Goal: Navigation & Orientation: Find specific page/section

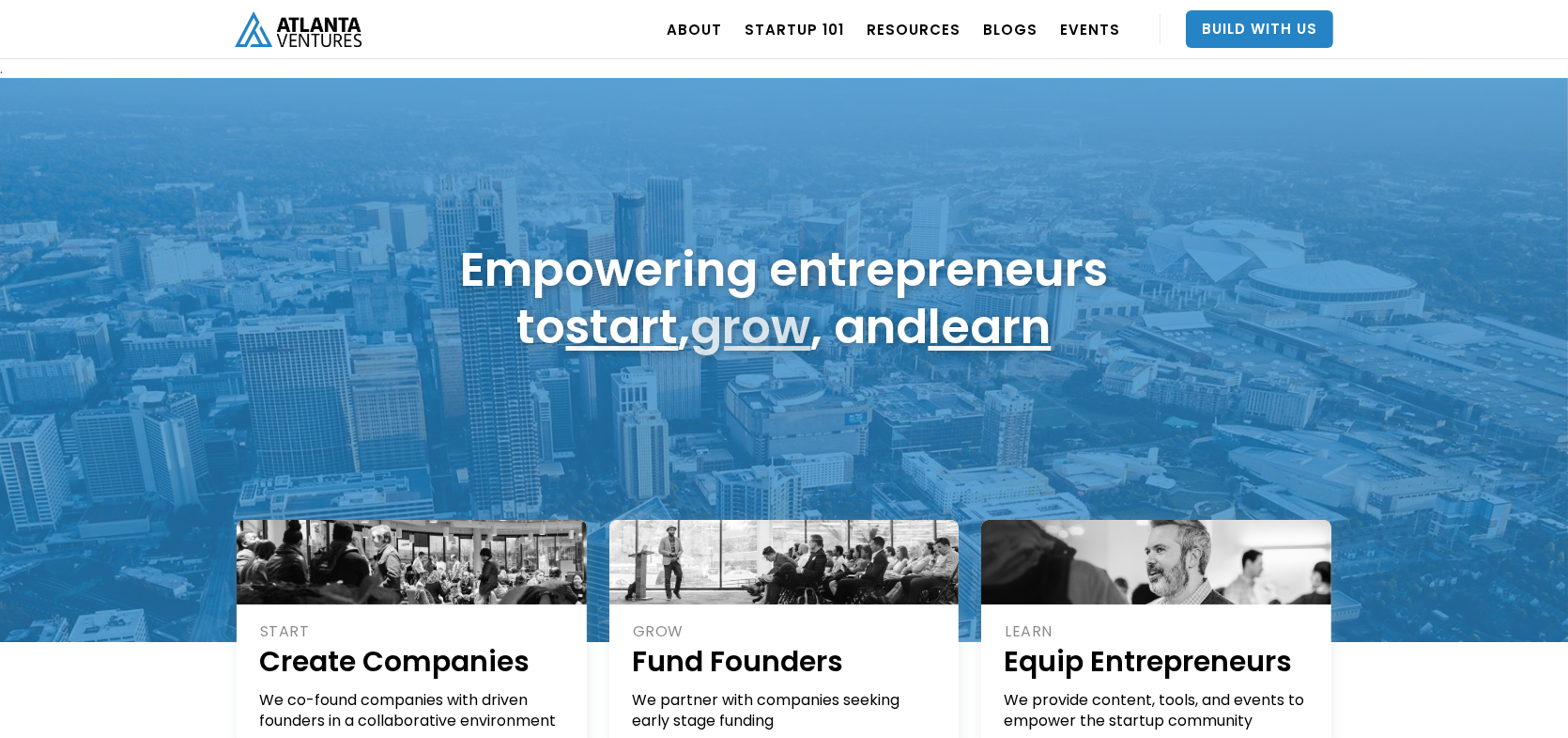
click at [220, 352] on div "Empowering entrepreneurs to start , grow , and learn" at bounding box center [784, 360] width 1568 height 563
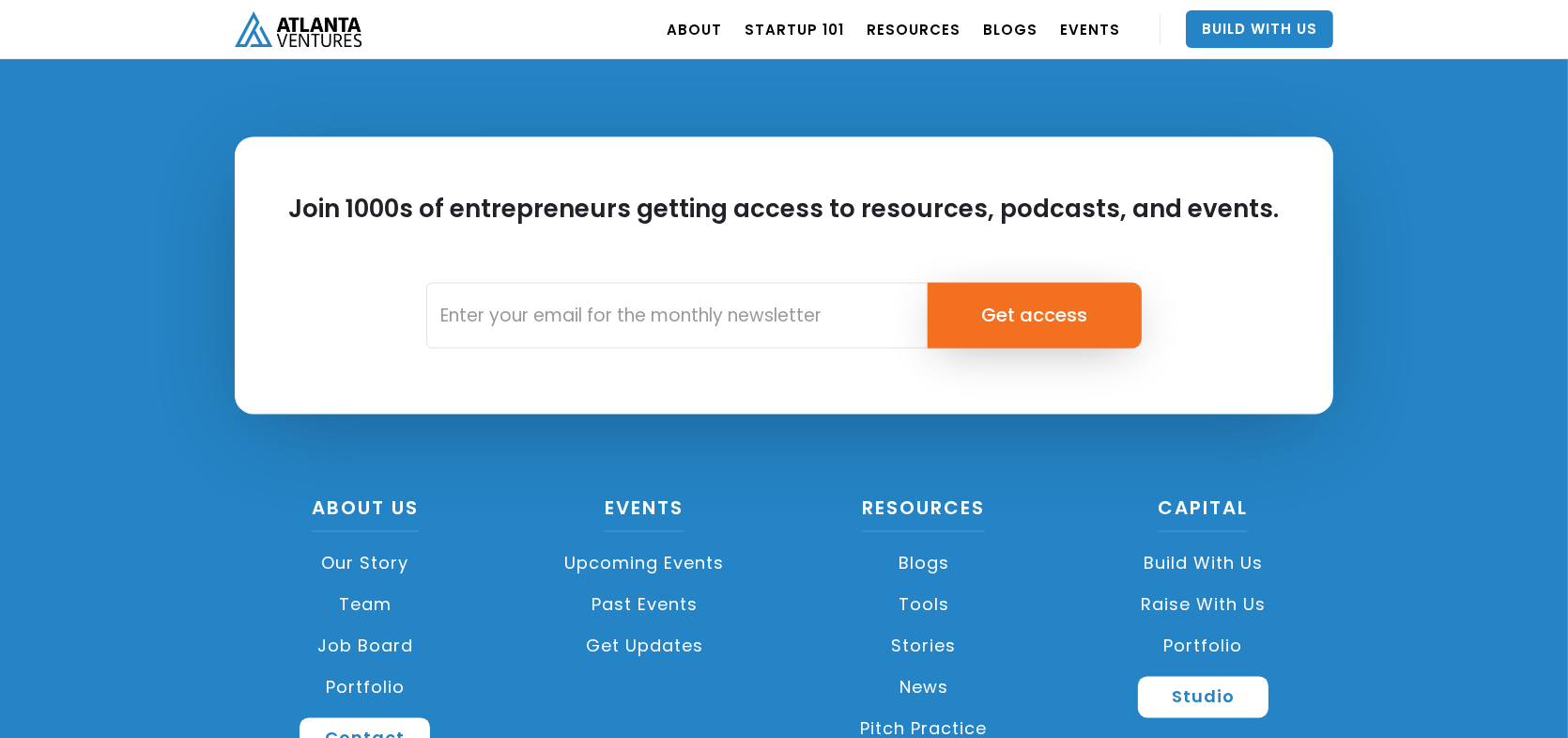
scroll to position [4504, 0]
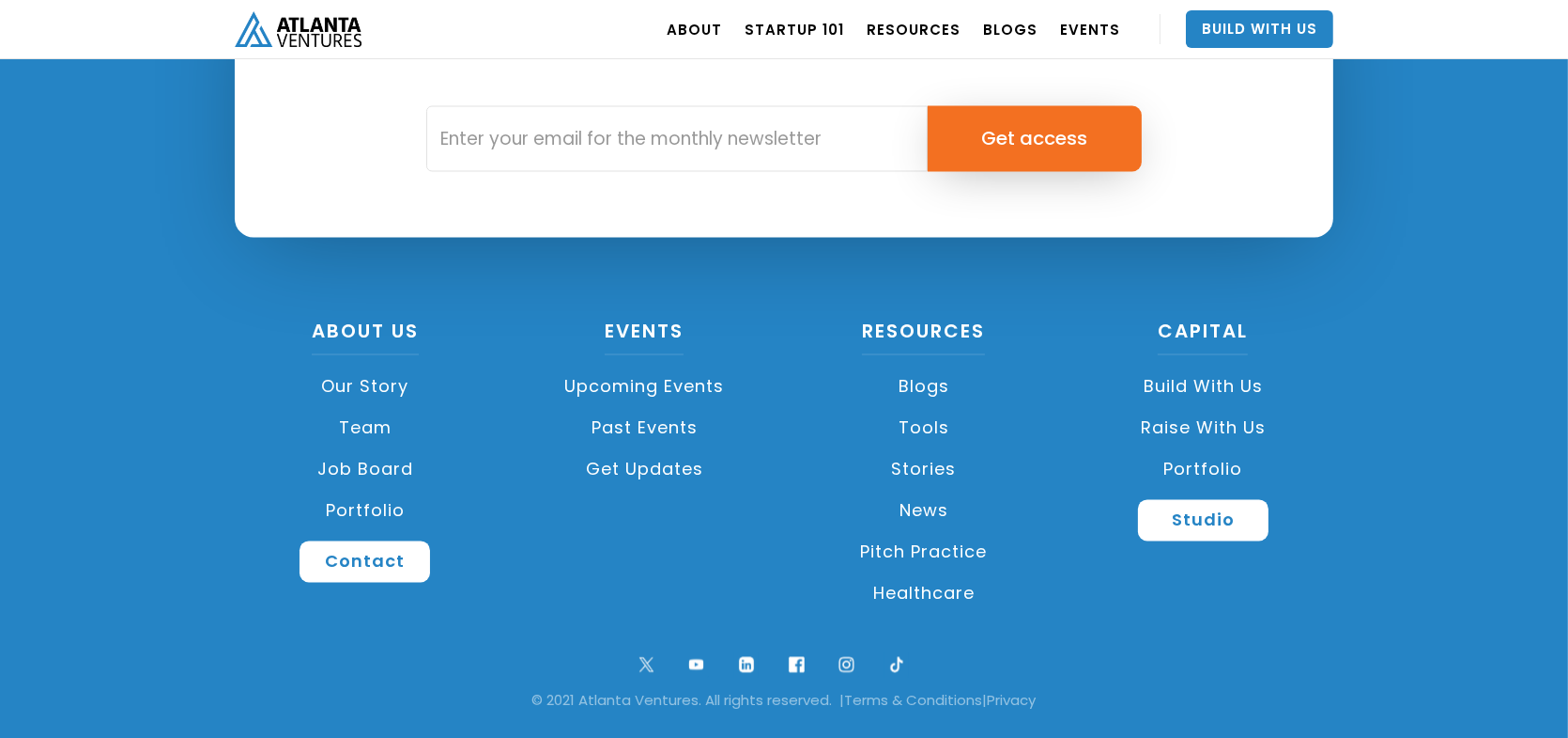
click at [1194, 383] on link "Build with us" at bounding box center [1203, 386] width 261 height 41
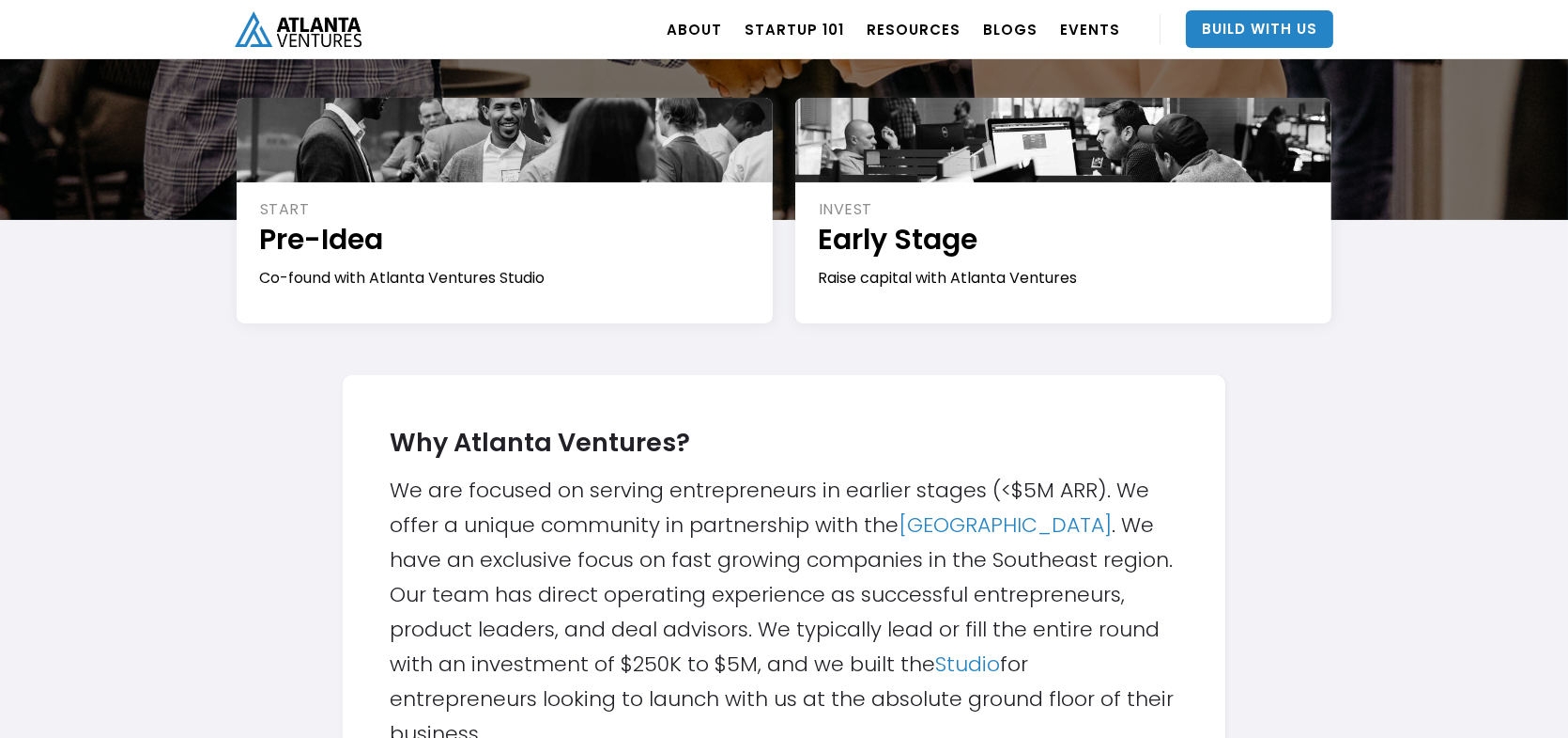
scroll to position [376, 0]
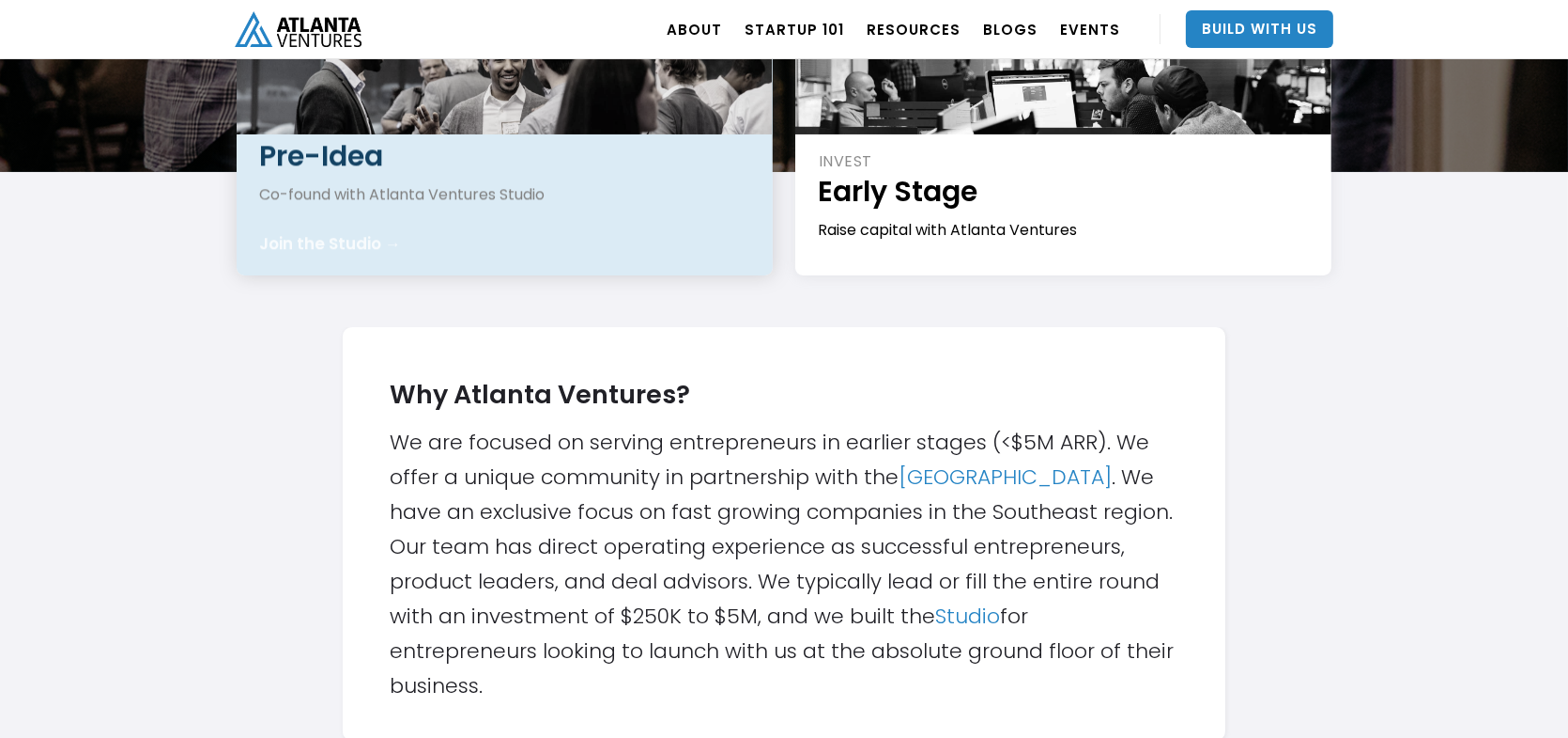
click at [366, 234] on div "Join the Studio →" at bounding box center [330, 243] width 142 height 18
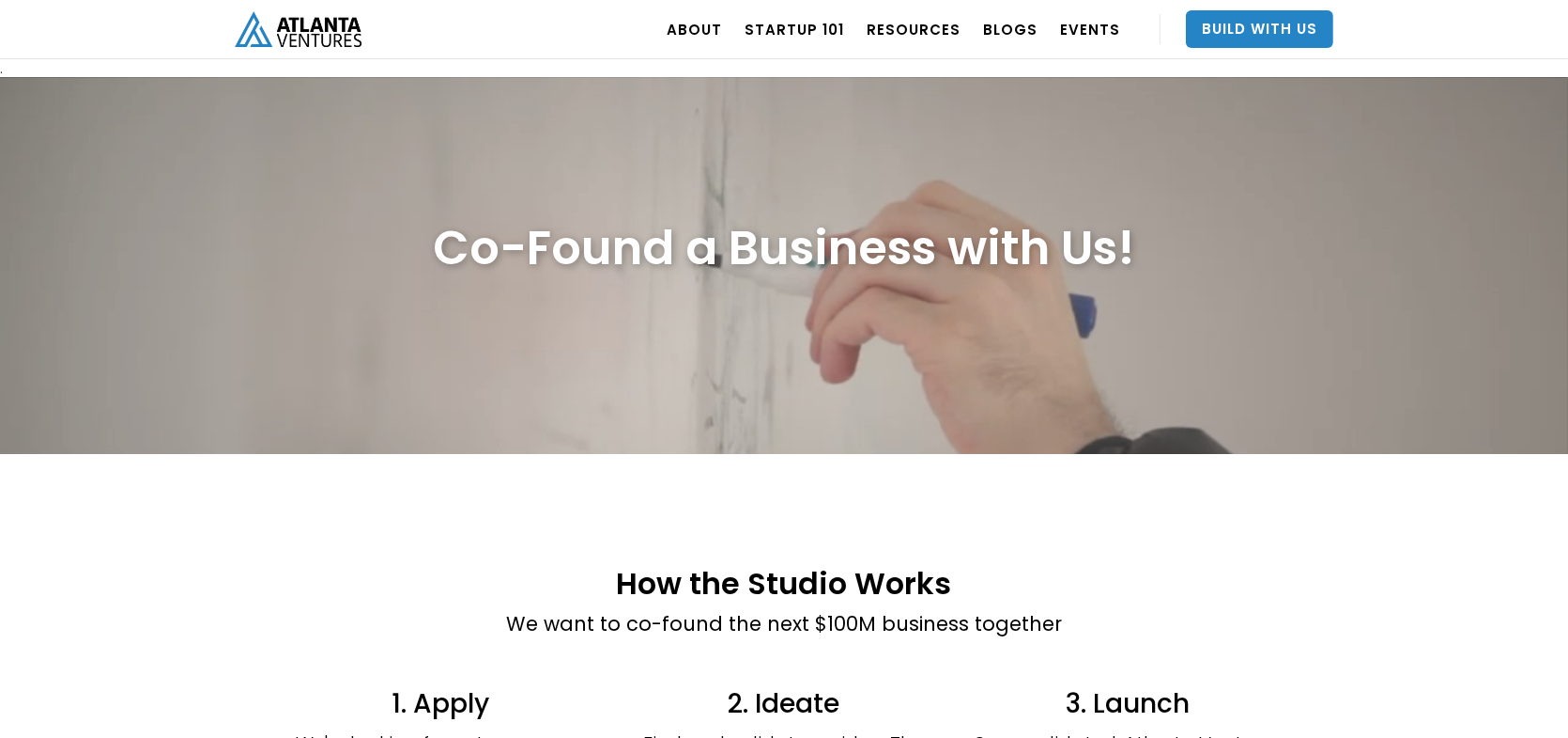
click at [1376, 526] on div "How the Studio Works We want to co-found the next $100M business together 1. Ap…" at bounding box center [784, 745] width 1568 height 584
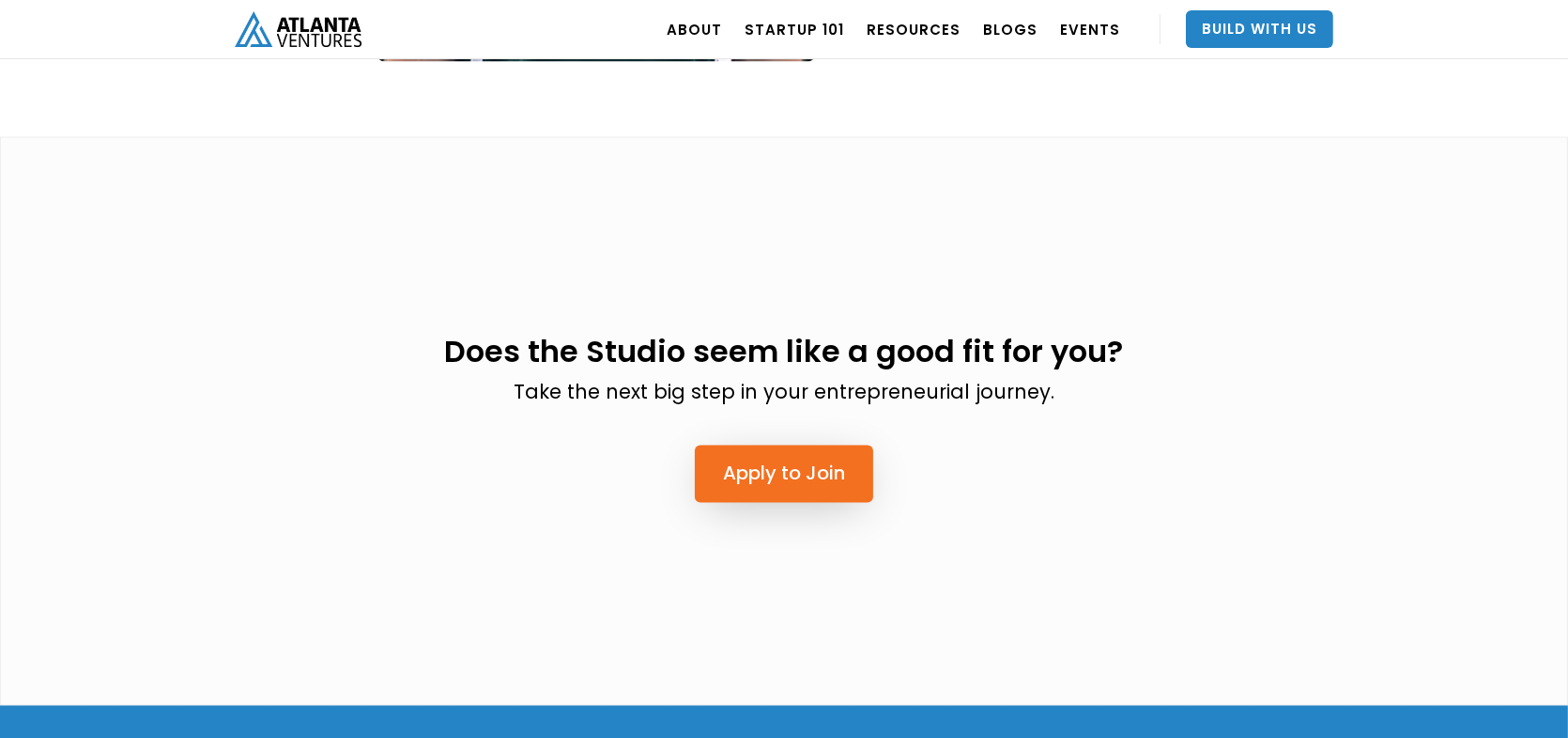
scroll to position [4616, 0]
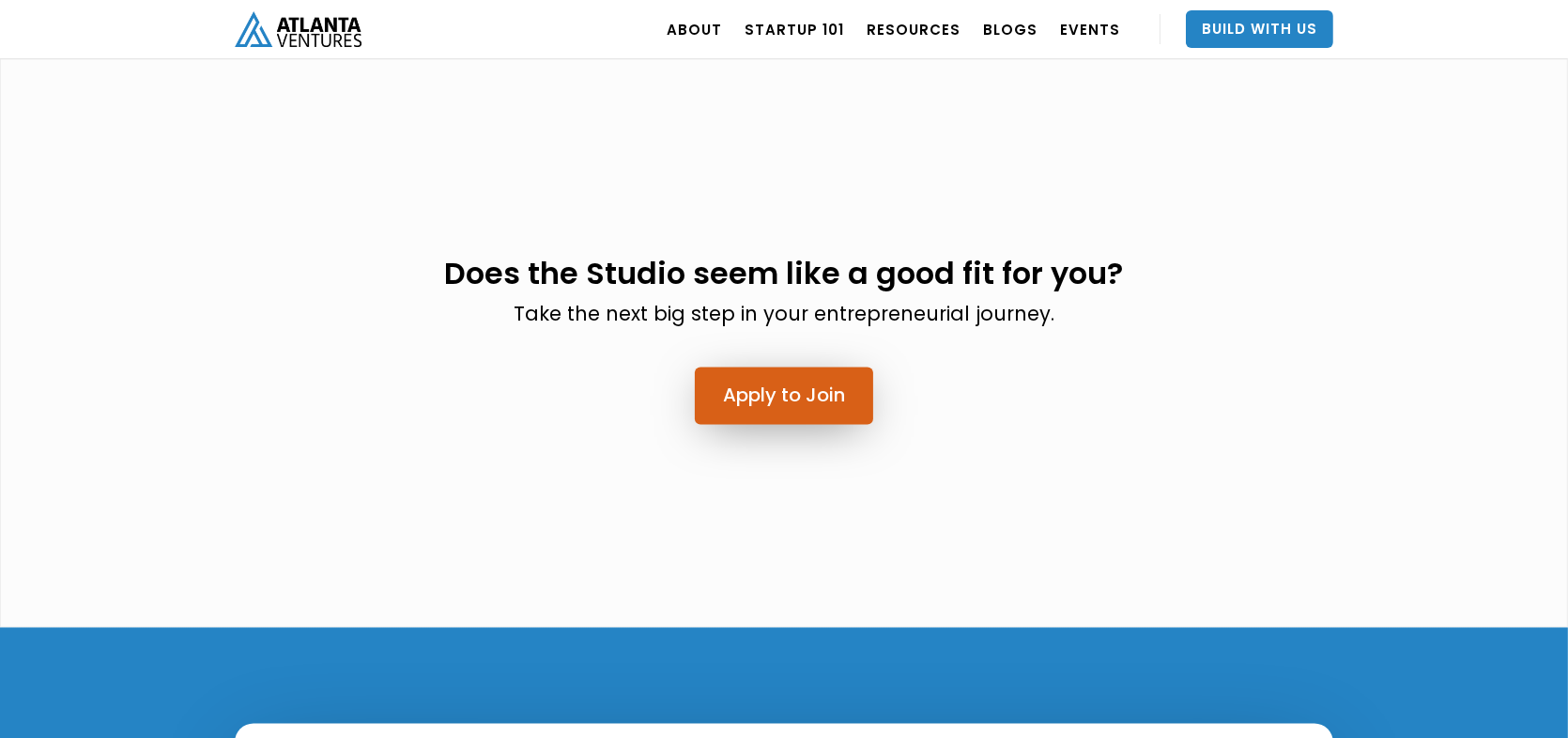
click at [784, 367] on link "Apply to Join" at bounding box center [784, 395] width 178 height 57
click at [1311, 323] on div "Does the Studio seem like a good fit for you? Take the next big step in your en…" at bounding box center [784, 337] width 1127 height 275
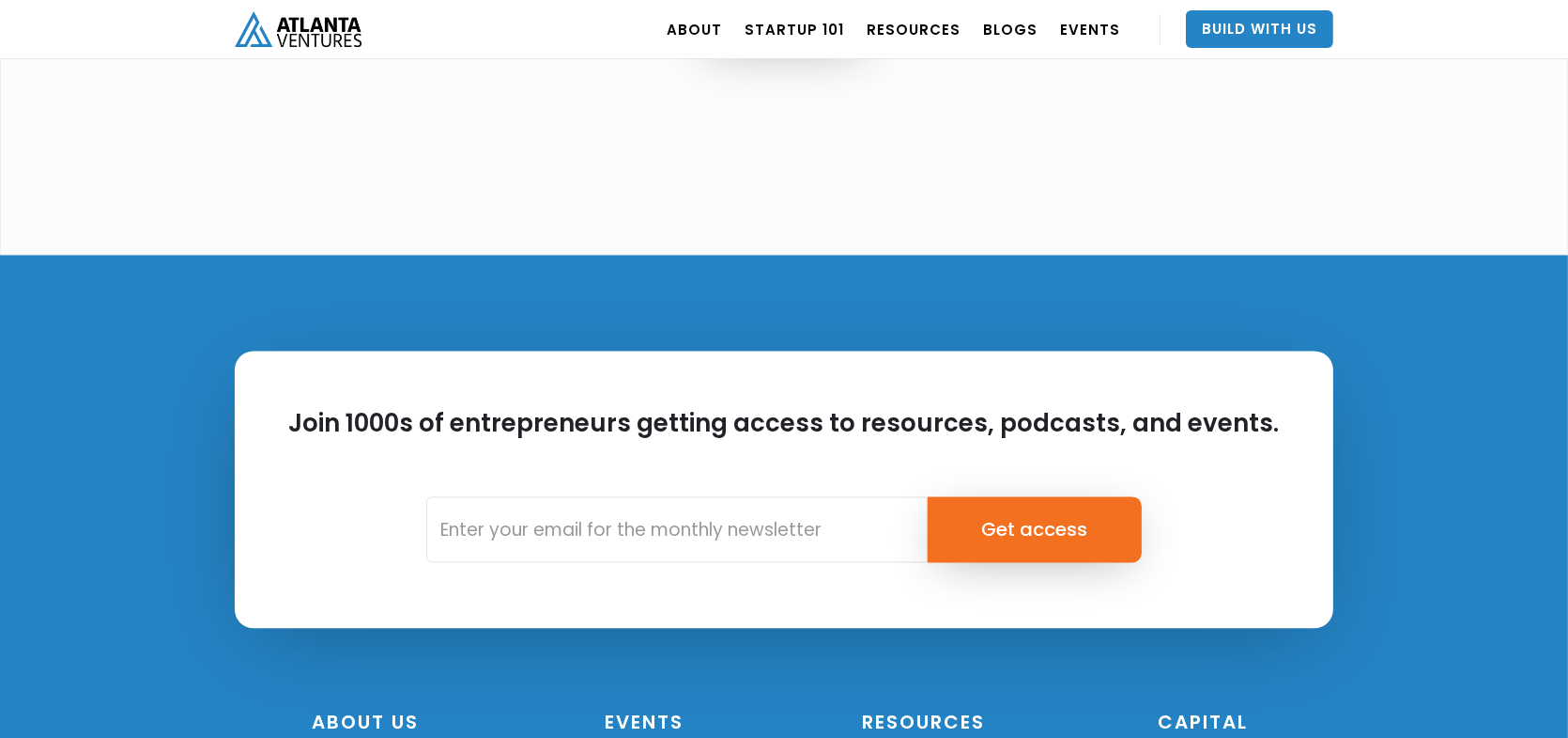
scroll to position [5290, 0]
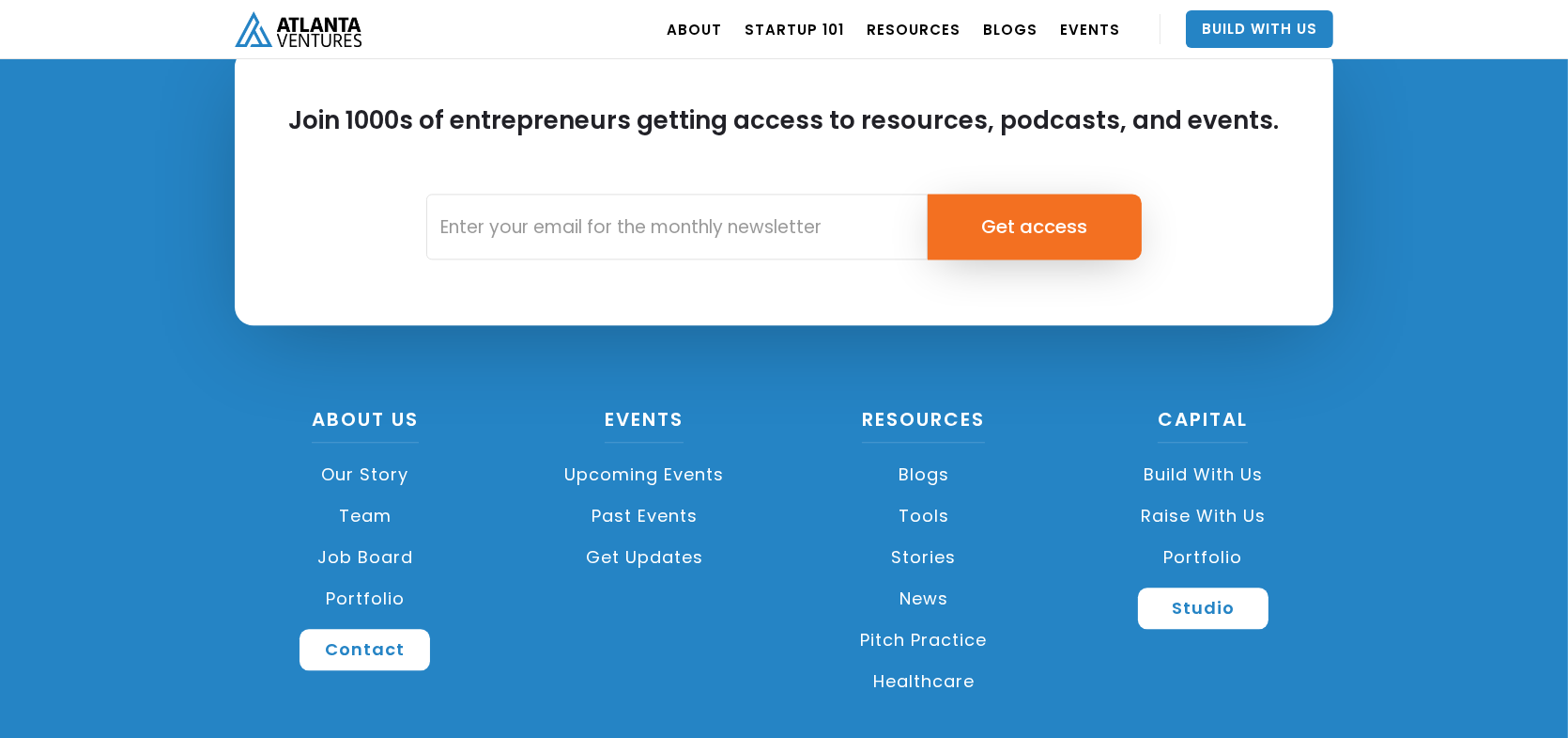
click at [385, 536] on link "Job Board" at bounding box center [365, 557] width 261 height 41
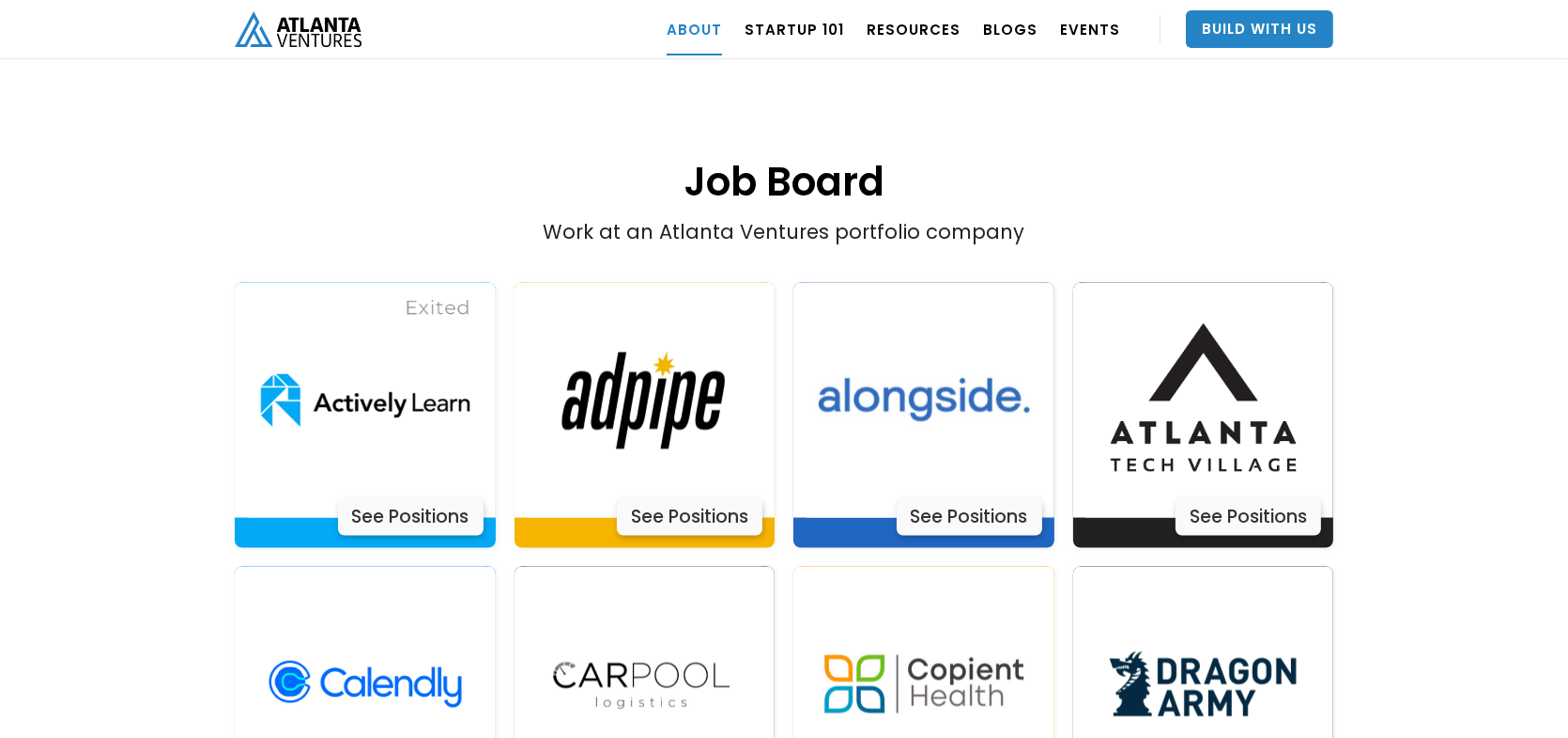
scroll to position [3778, 0]
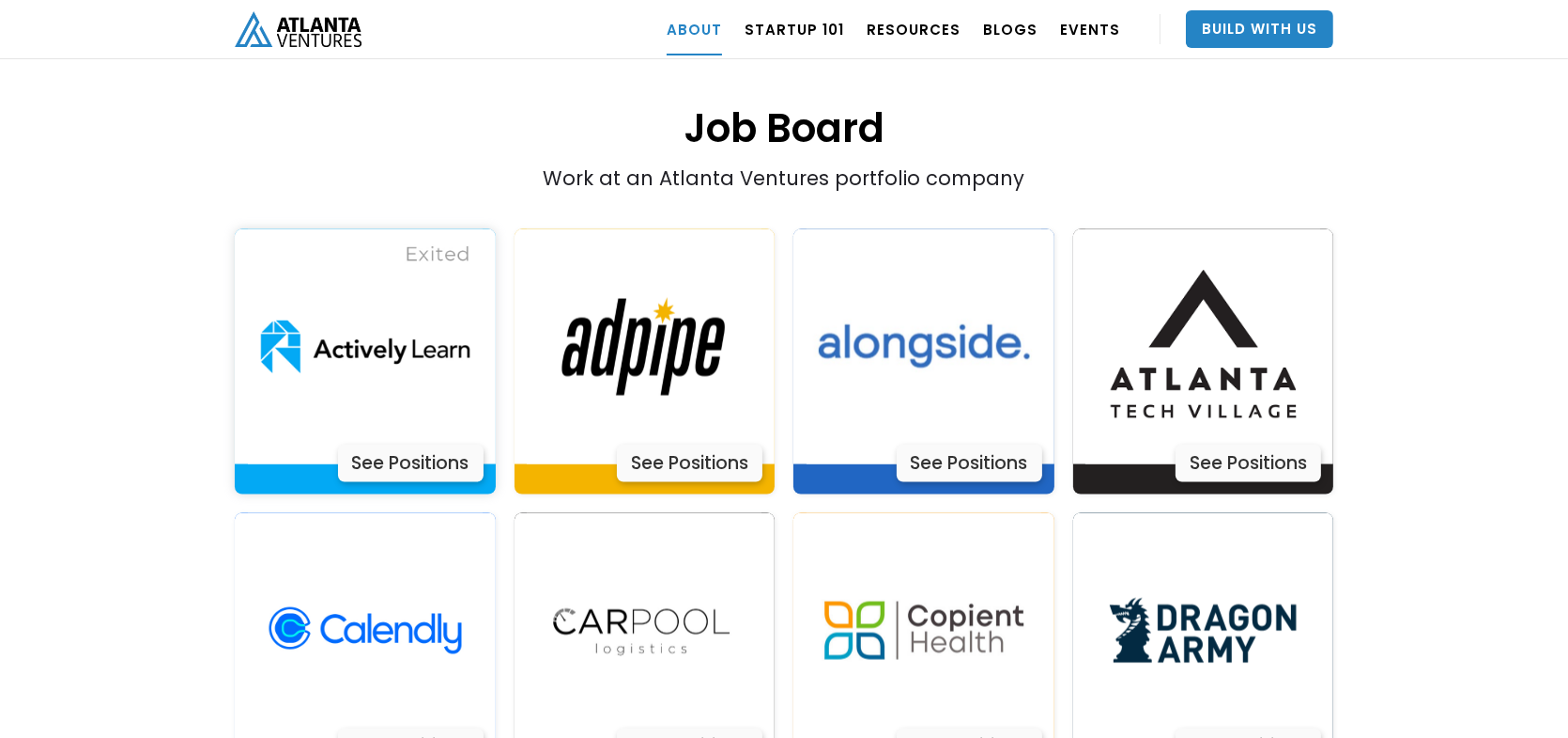
click at [418, 363] on img at bounding box center [365, 346] width 234 height 234
click at [692, 445] on div "See Positions" at bounding box center [689, 463] width 146 height 38
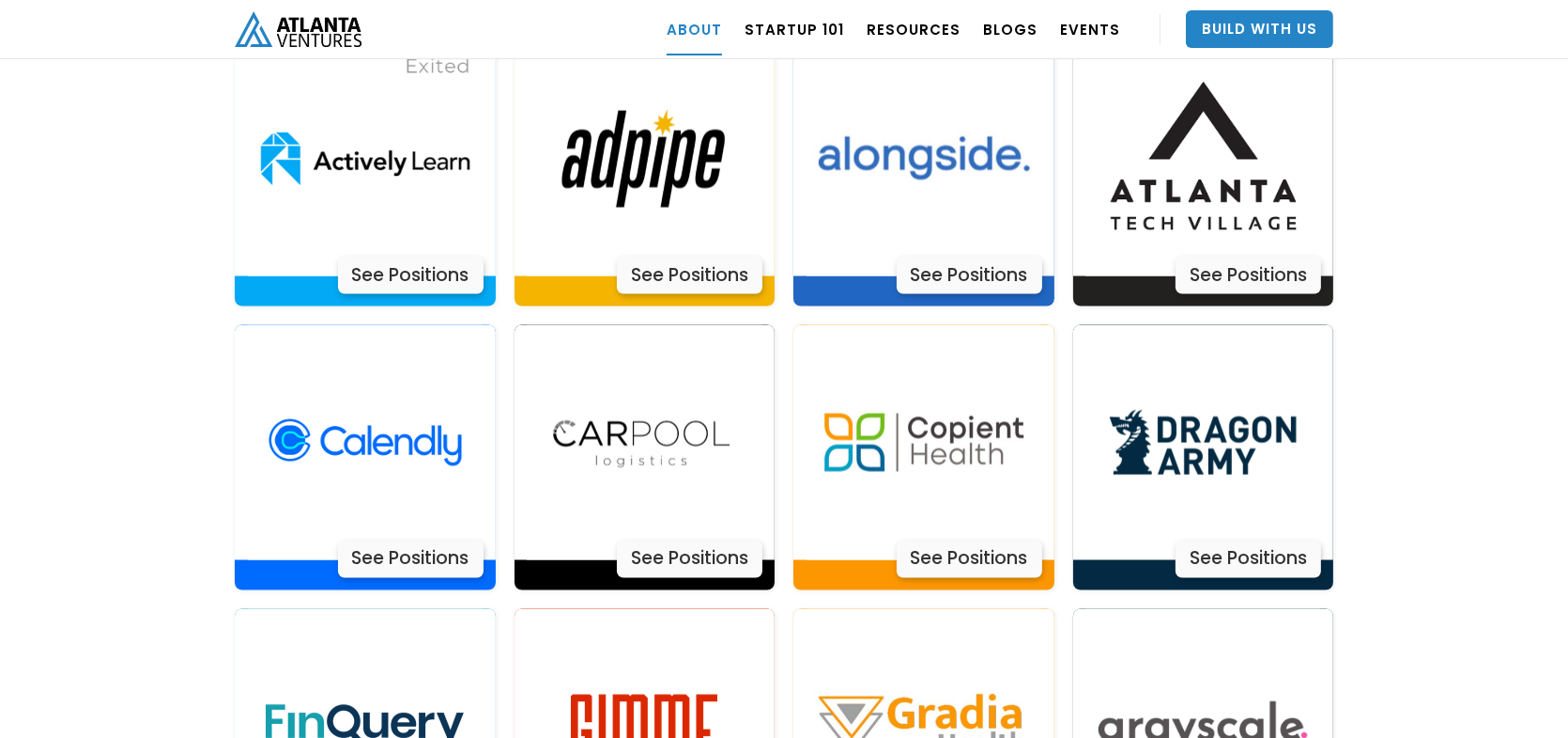
scroll to position [3966, 0]
click at [382, 540] on div "See Positions" at bounding box center [411, 559] width 146 height 38
click at [32, 354] on div "About Atlanta Ventures – Our Story Atlanta Ventures was just a twinkle in found…" at bounding box center [784, 424] width 1568 height 7871
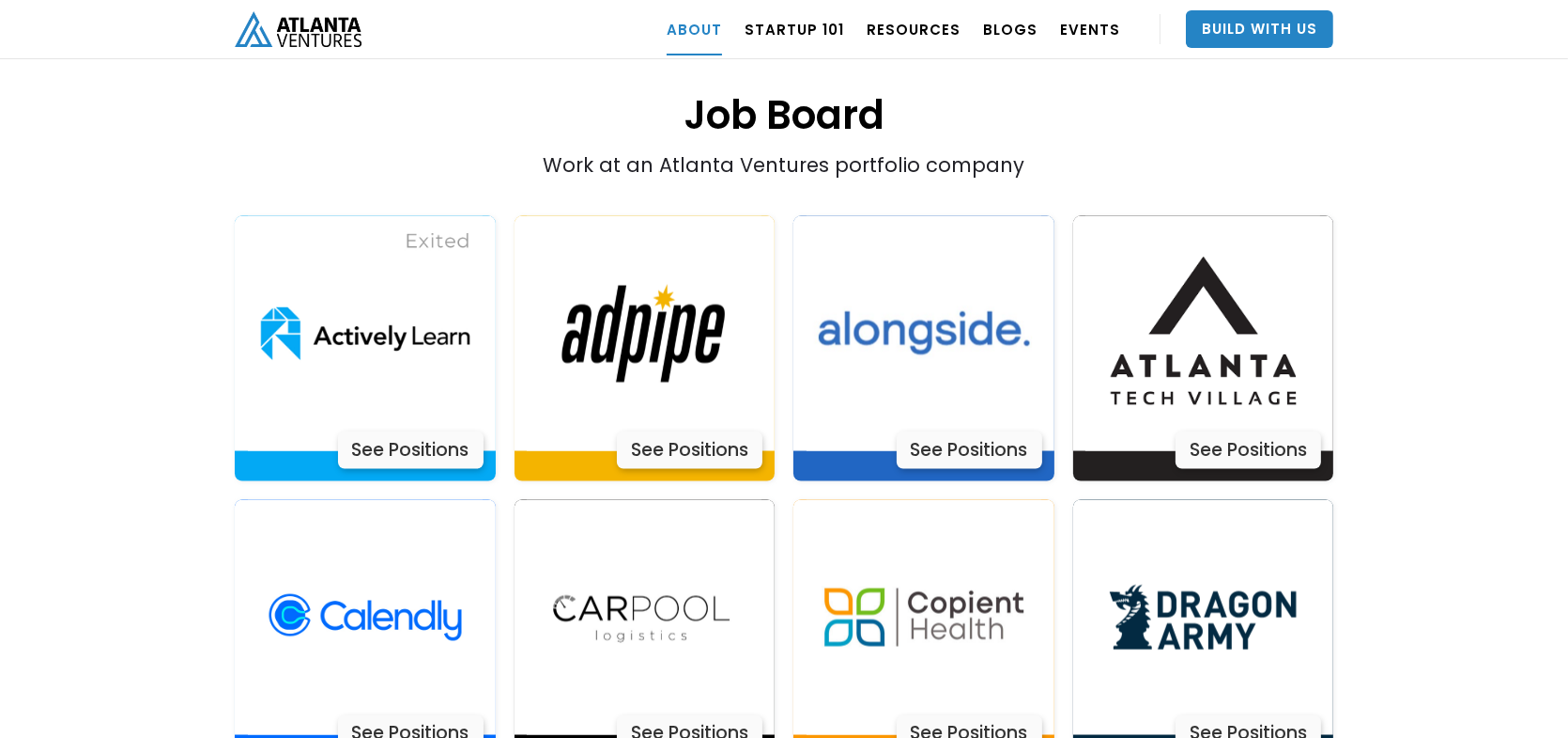
scroll to position [3871, 0]
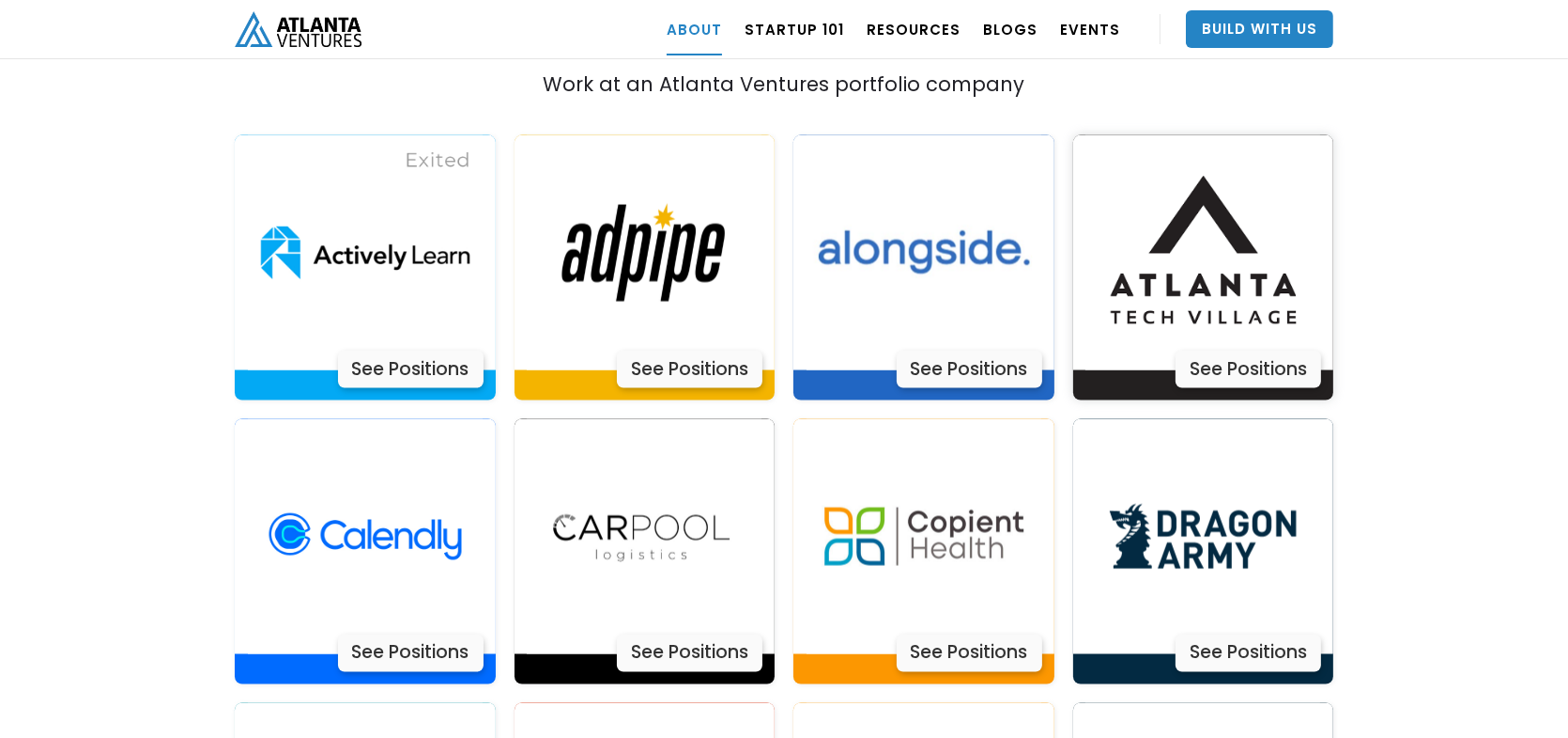
click at [1257, 350] on div "See Positions" at bounding box center [1248, 369] width 146 height 38
click at [122, 369] on div "About Atlanta Ventures – Our Story Atlanta Ventures was just a twinkle in found…" at bounding box center [784, 518] width 1568 height 7871
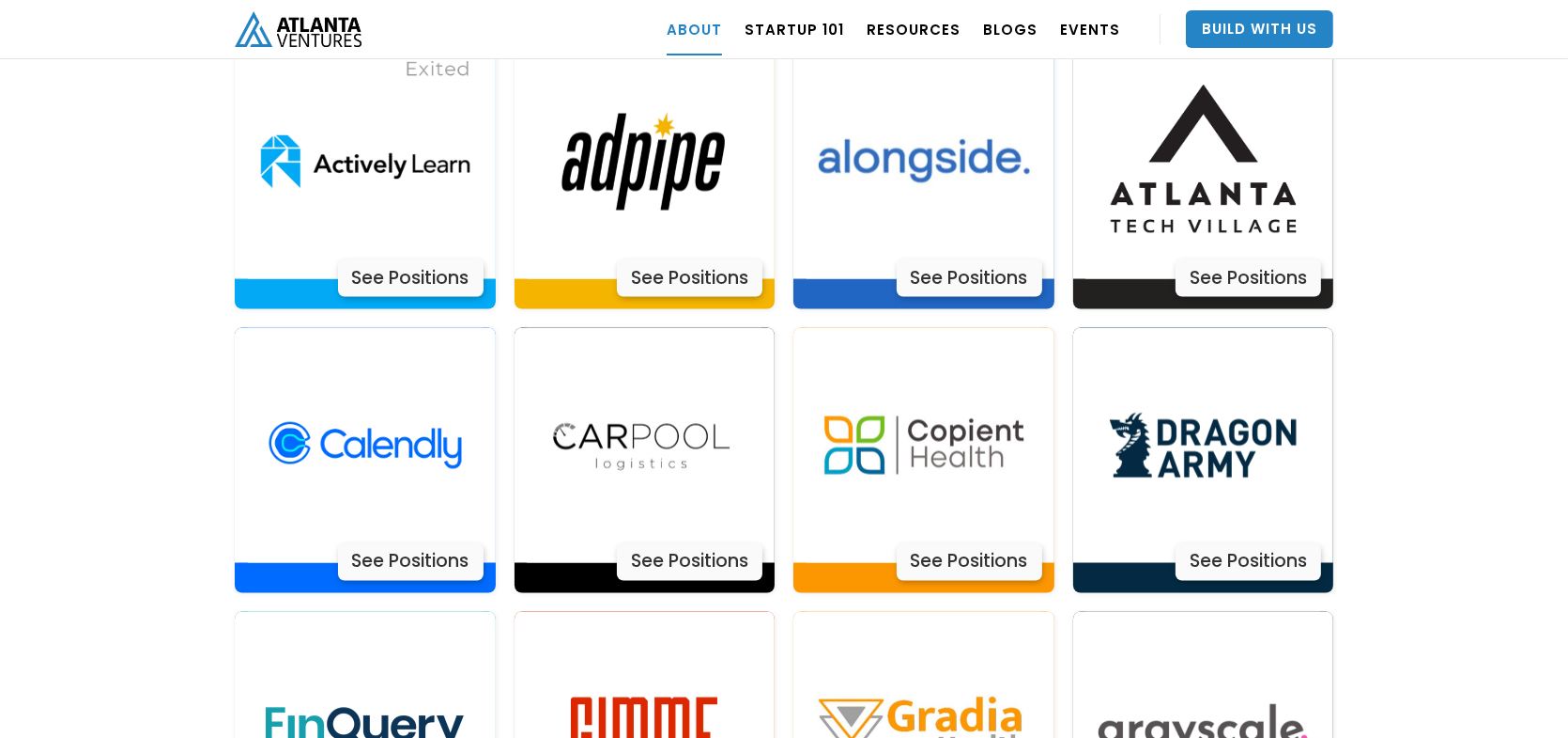
scroll to position [3966, 0]
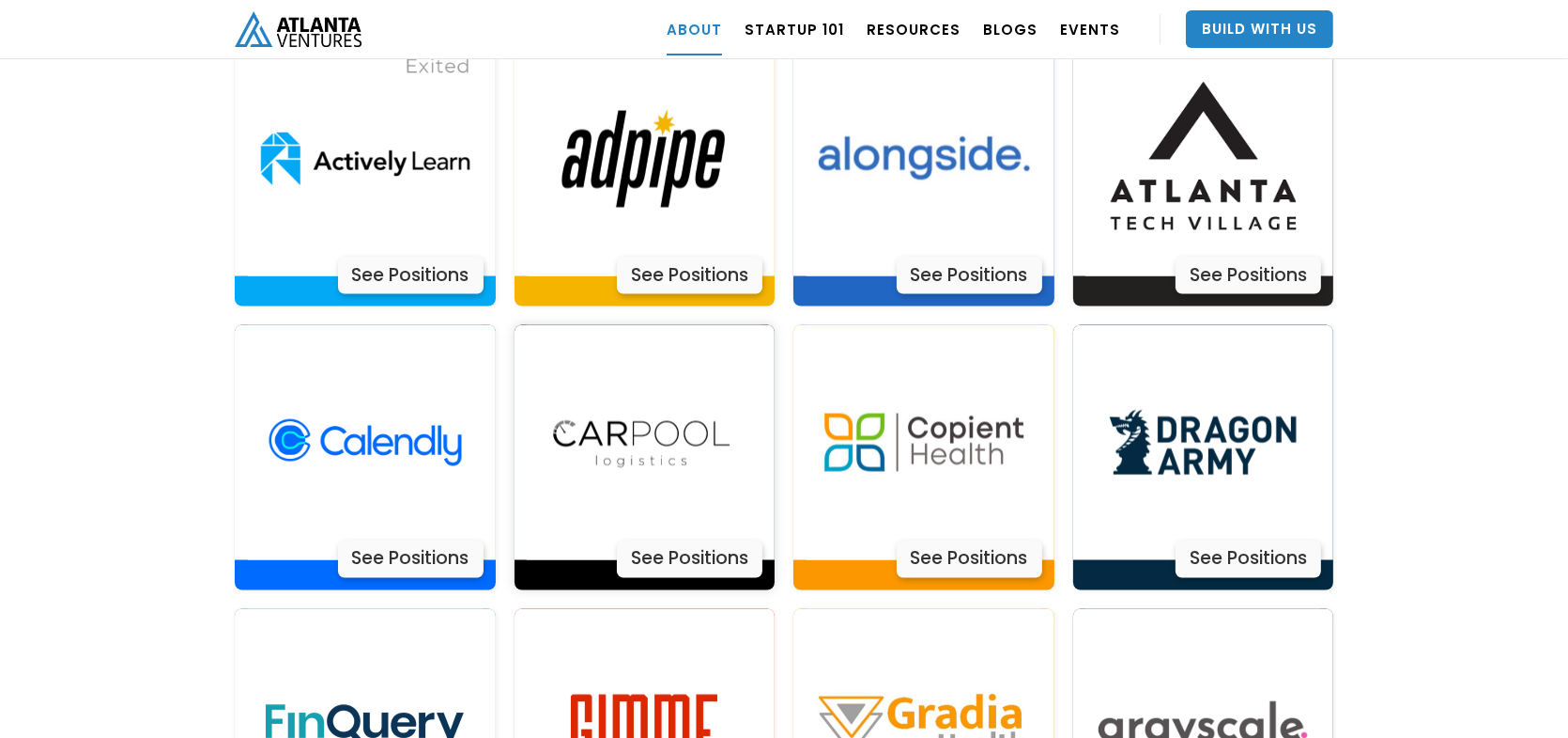
click at [721, 540] on div "See Positions" at bounding box center [689, 559] width 146 height 38
click at [1228, 406] on img at bounding box center [1203, 442] width 234 height 234
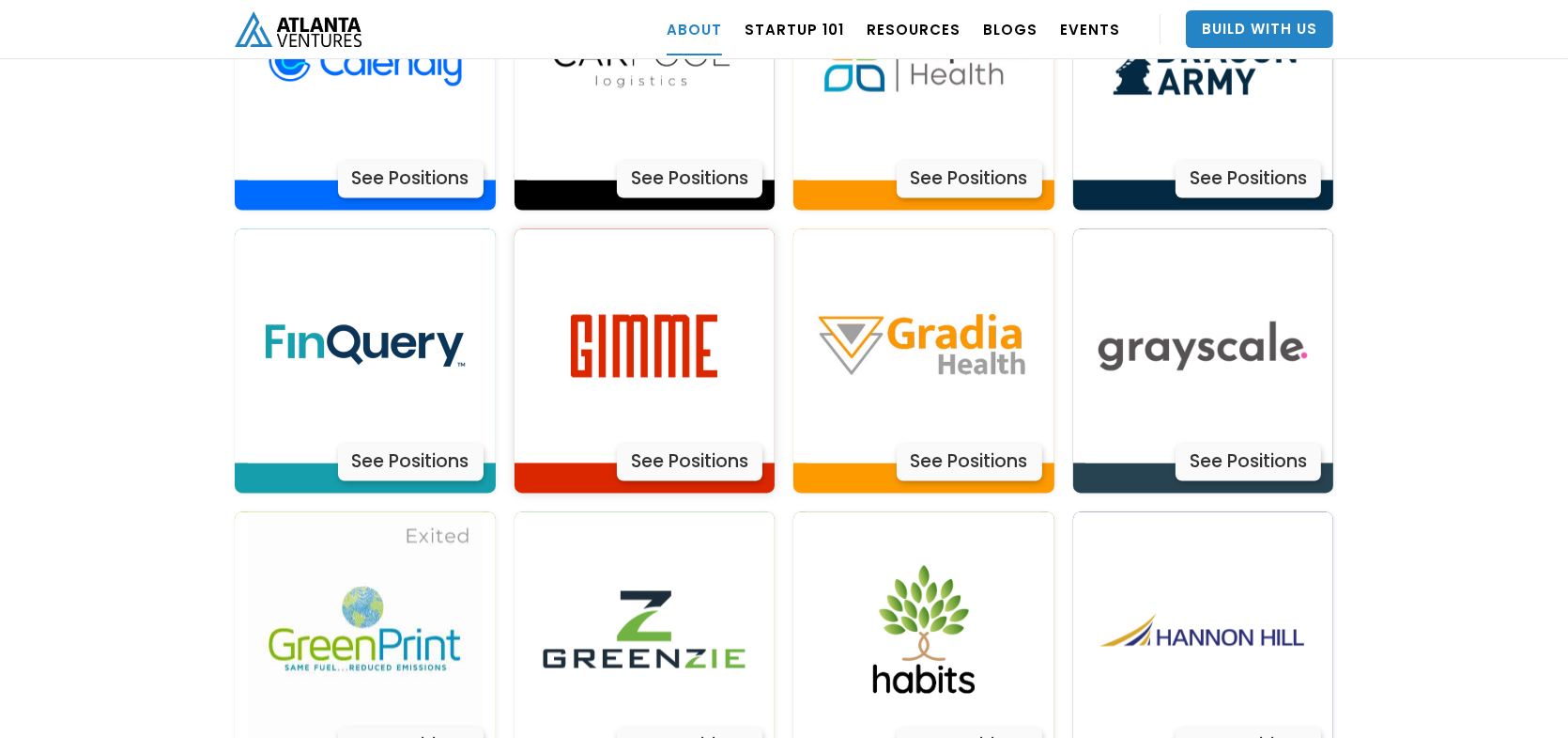
scroll to position [4341, 0]
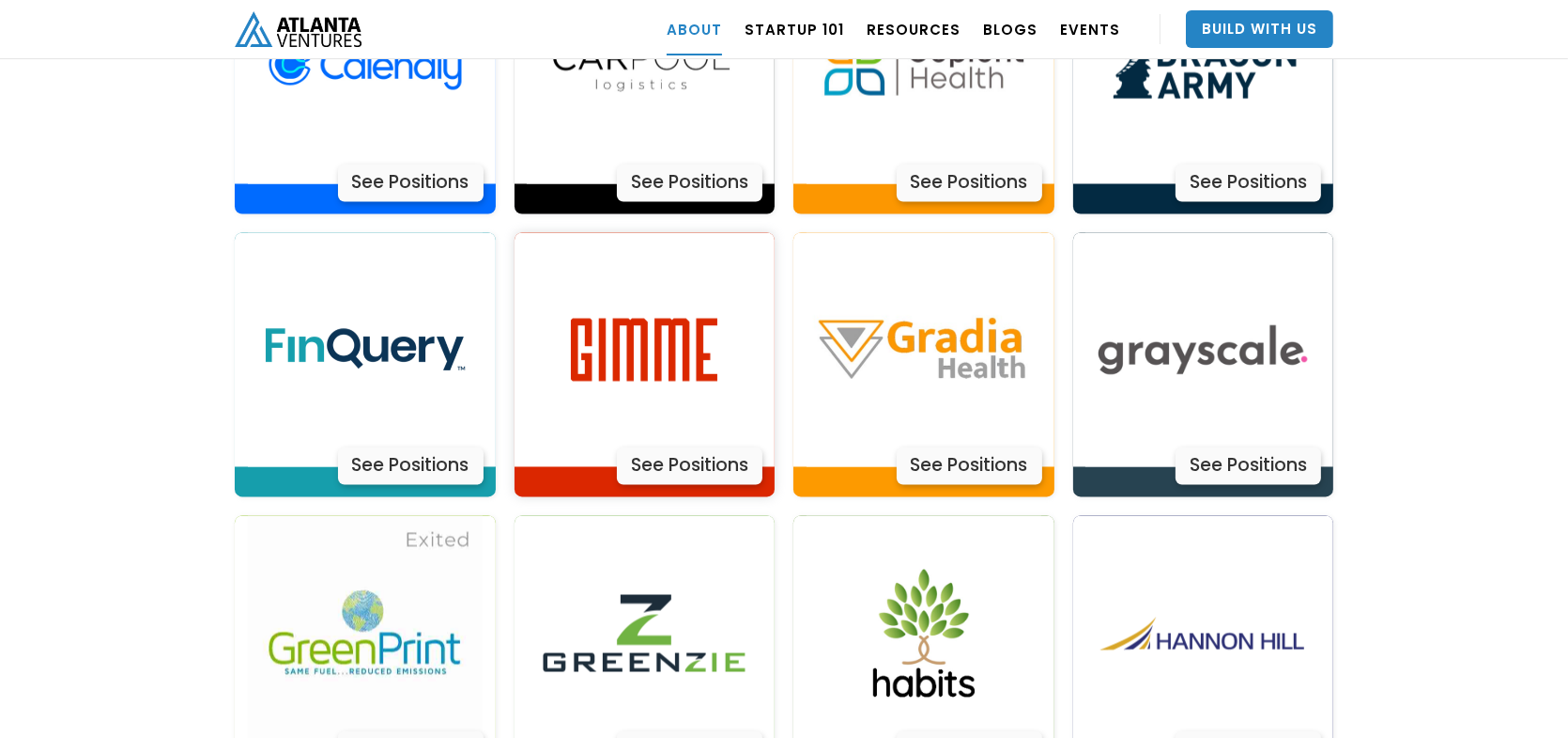
click at [612, 305] on img at bounding box center [643, 350] width 234 height 234
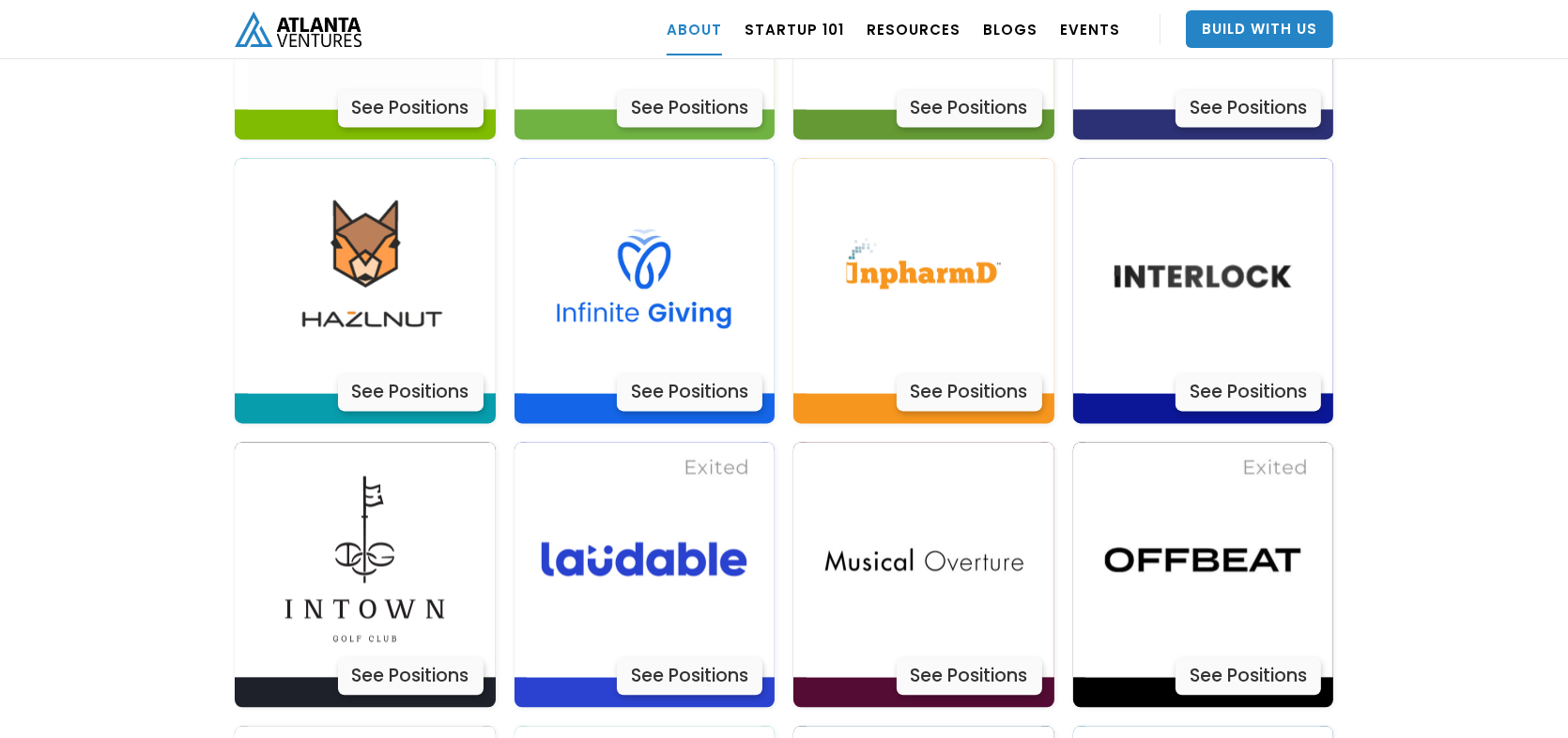
scroll to position [4999, 0]
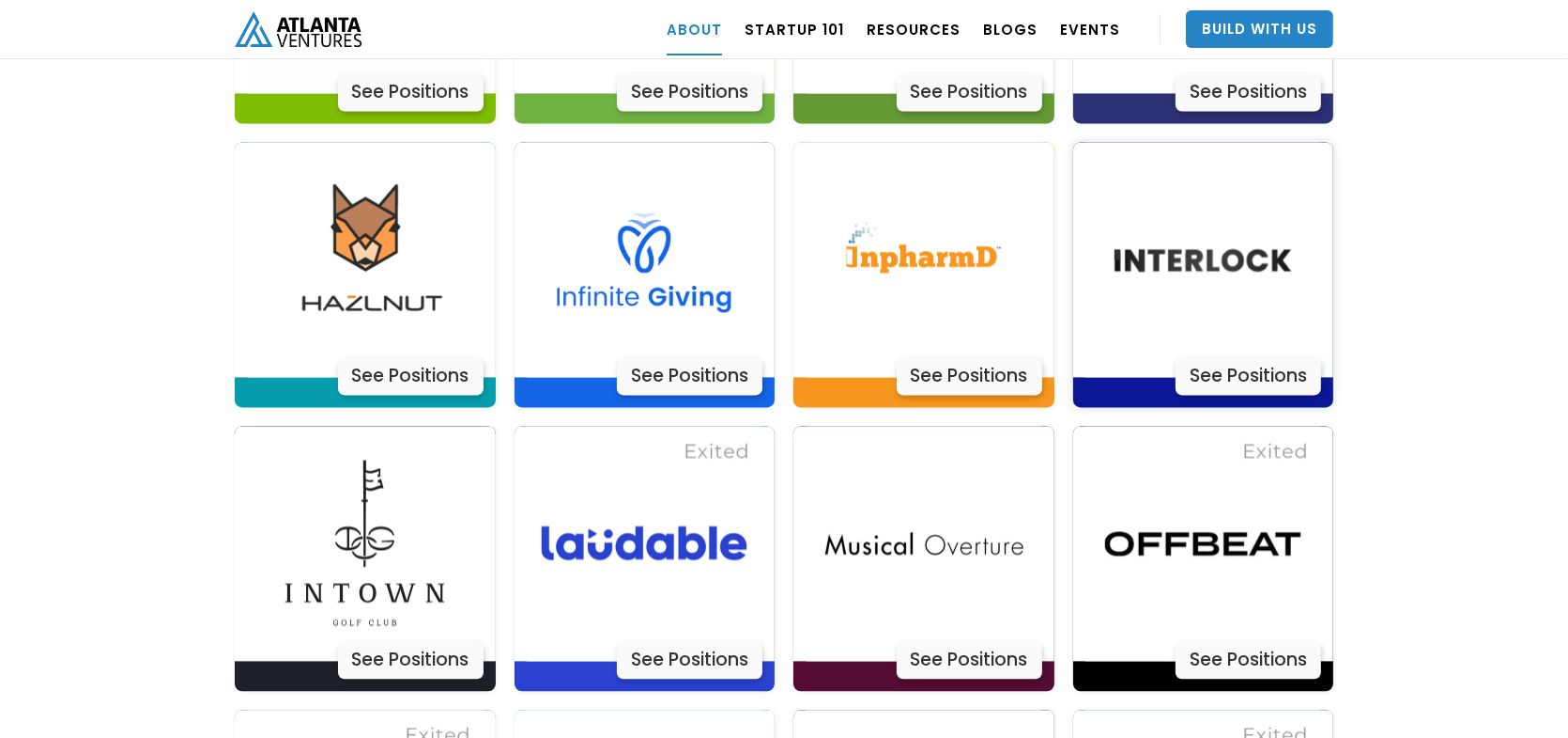
click at [1206, 224] on img at bounding box center [1203, 259] width 234 height 234
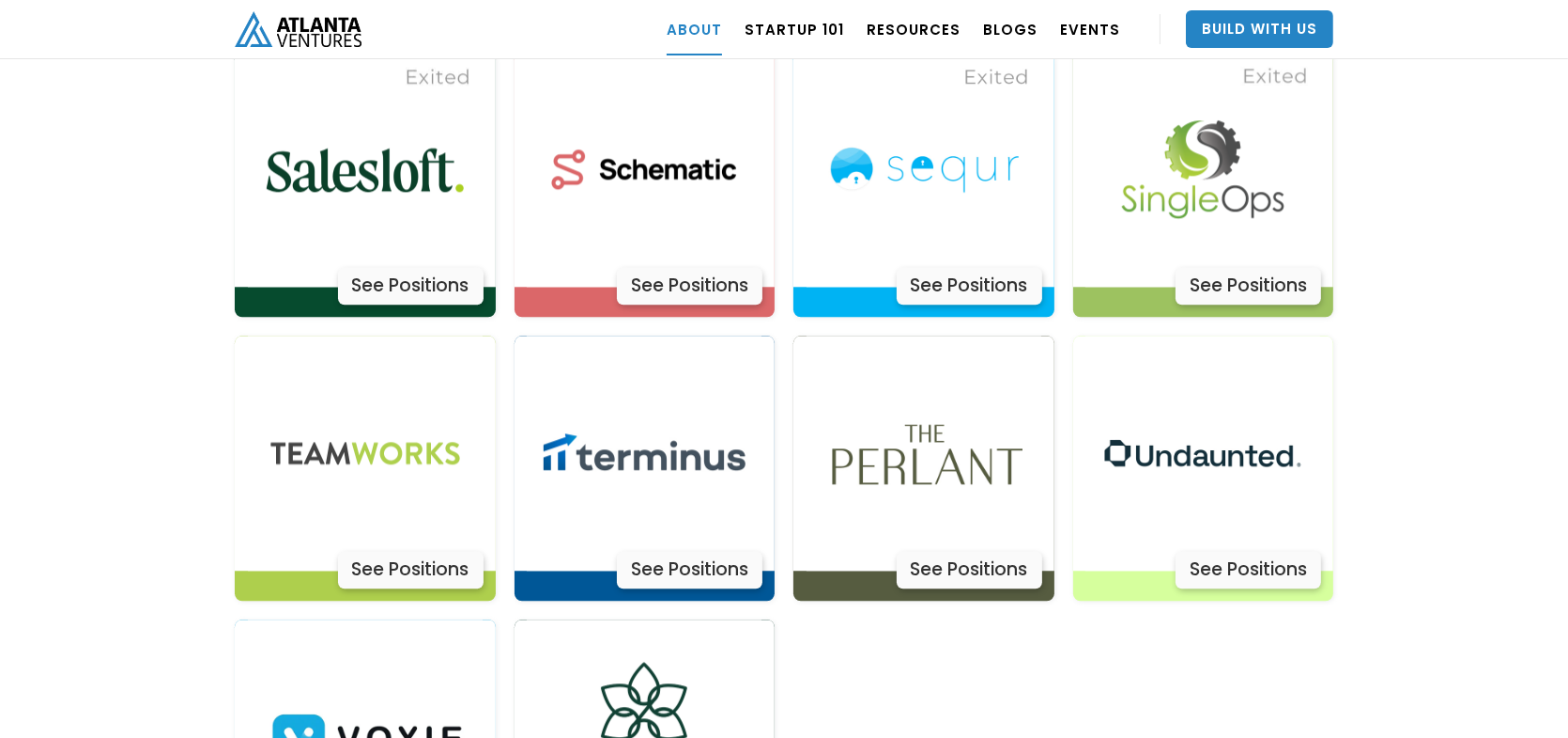
scroll to position [5939, 0]
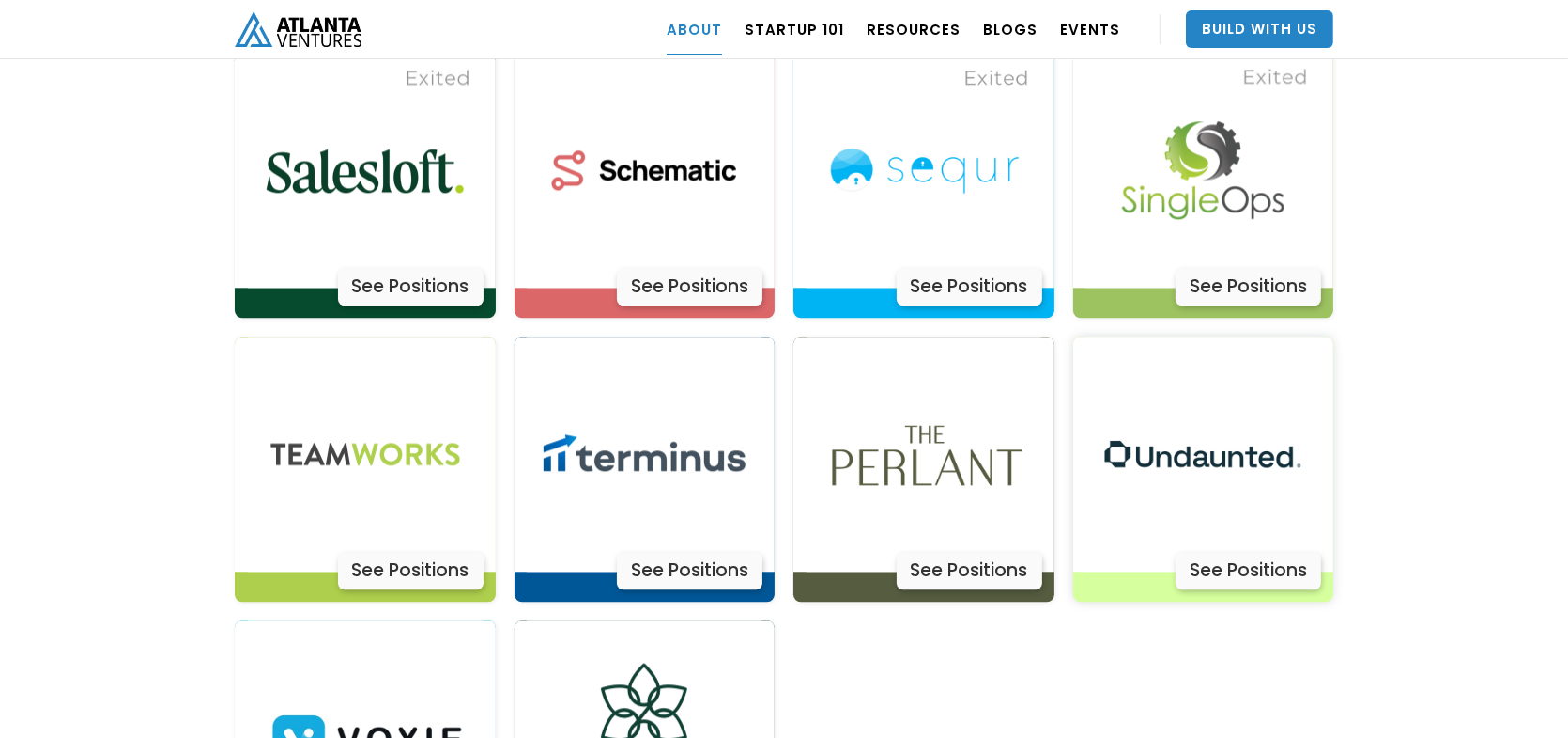
click at [1287, 552] on div "See Positions" at bounding box center [1248, 570] width 146 height 38
click at [981, 368] on img at bounding box center [924, 453] width 234 height 234
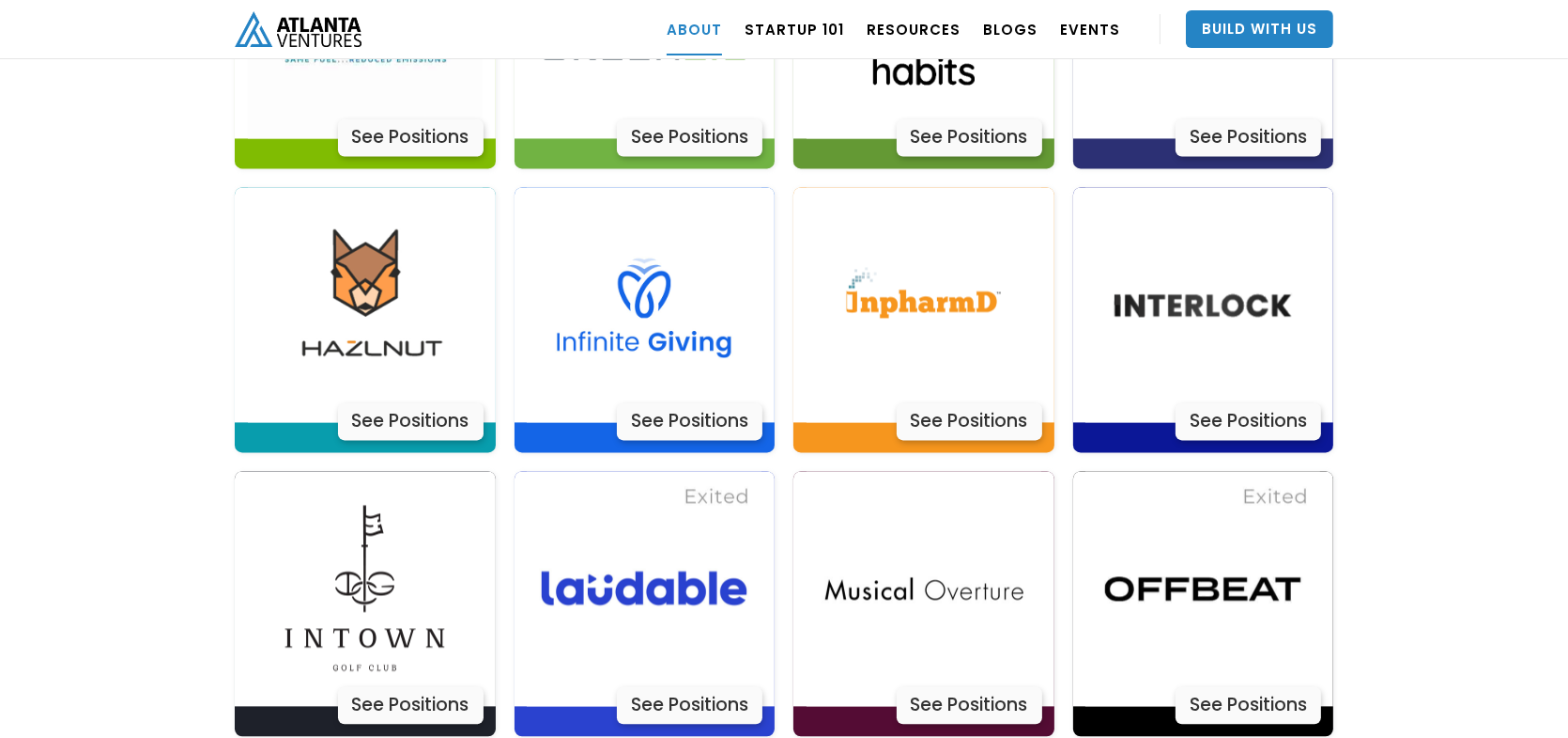
scroll to position [4906, 0]
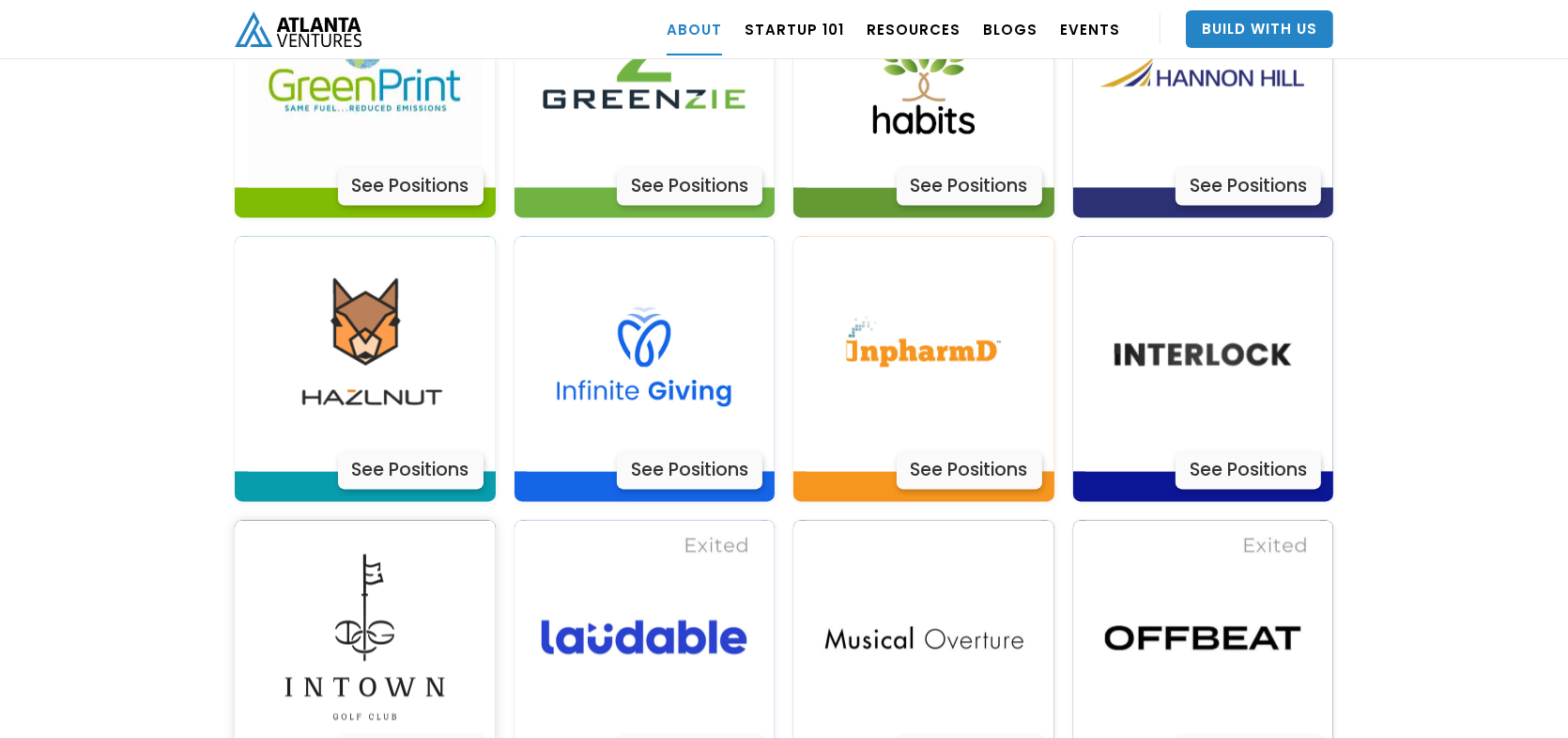
click at [353, 520] on img at bounding box center [365, 637] width 234 height 234
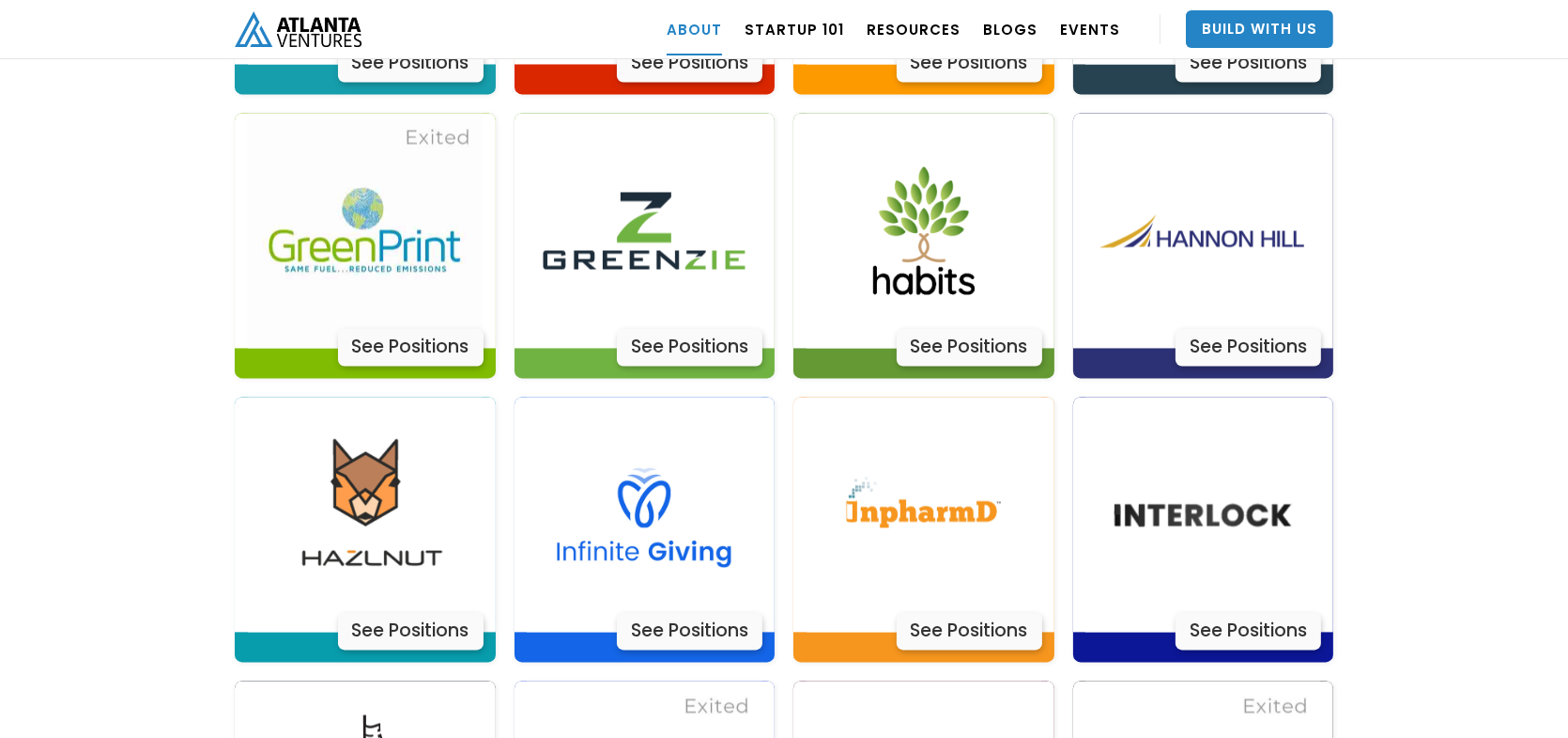
scroll to position [4717, 0]
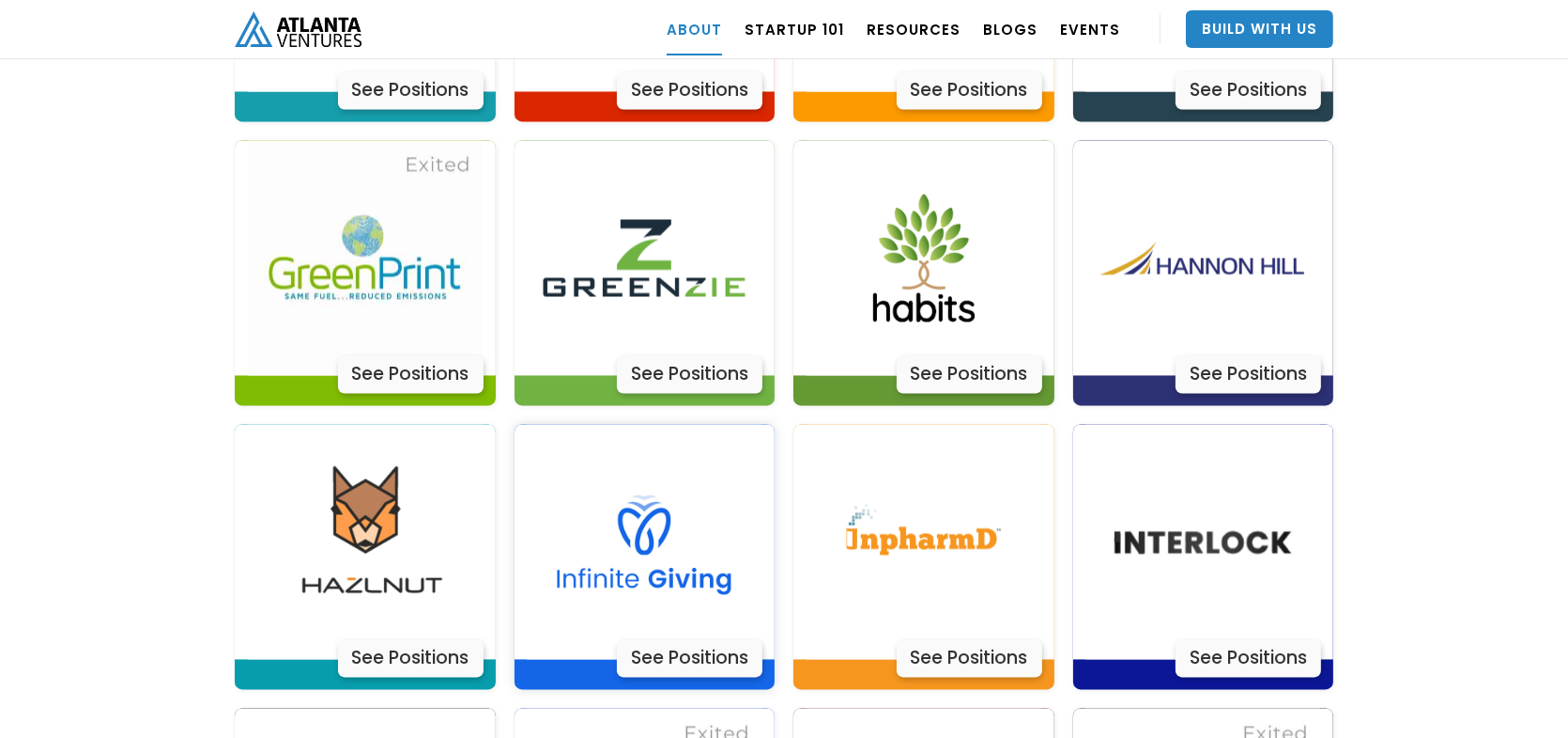
click at [699, 639] on div "See Positions" at bounding box center [689, 657] width 146 height 38
click at [996, 205] on img at bounding box center [924, 257] width 234 height 234
